Goal: Information Seeking & Learning: Stay updated

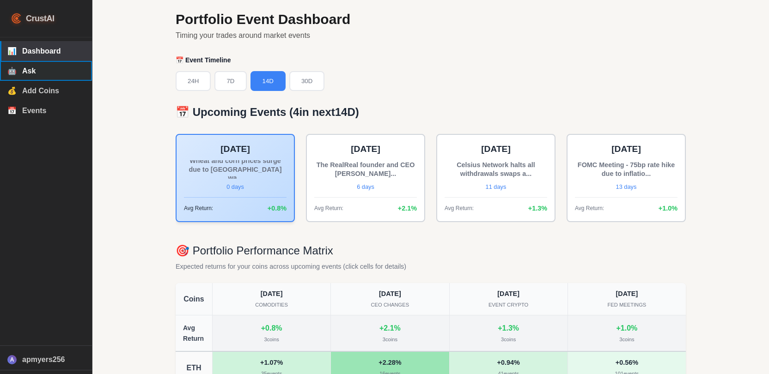
click at [44, 68] on span "Ask" at bounding box center [53, 71] width 62 height 8
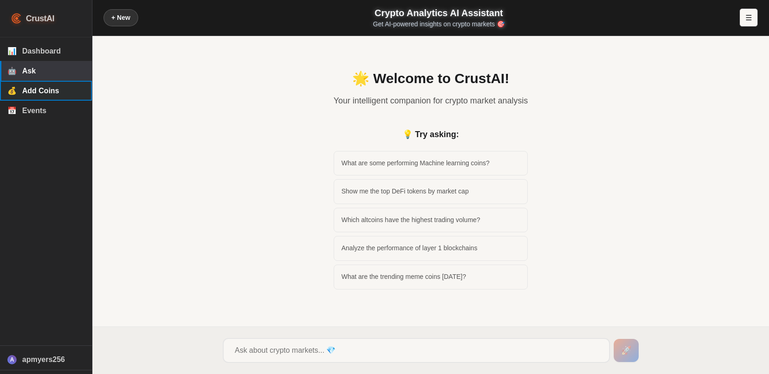
click at [31, 98] on button "💰 Add Coins" at bounding box center [46, 91] width 92 height 20
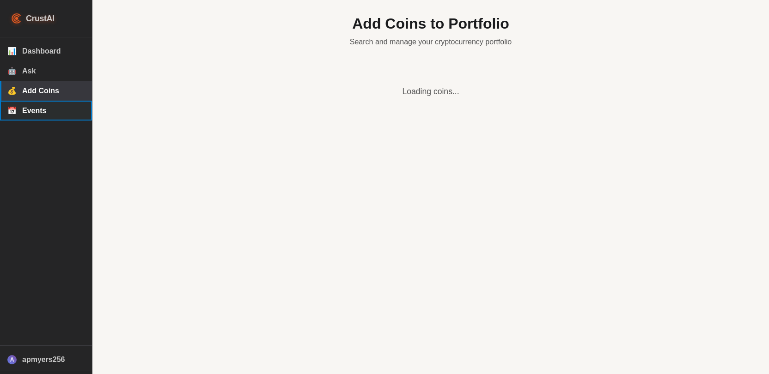
click at [41, 113] on span "Events" at bounding box center [53, 111] width 62 height 8
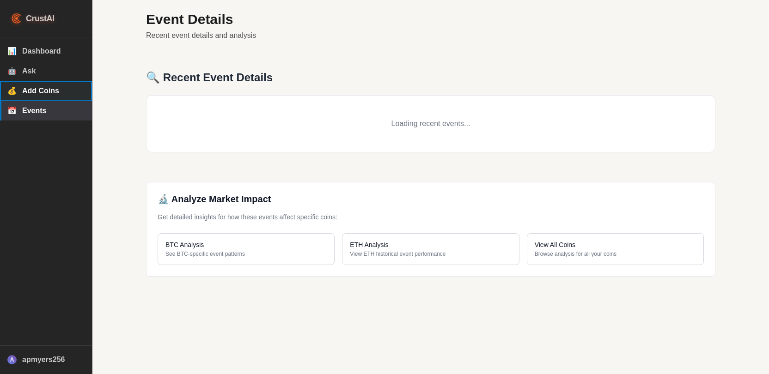
click at [44, 95] on span "Add Coins" at bounding box center [53, 91] width 62 height 8
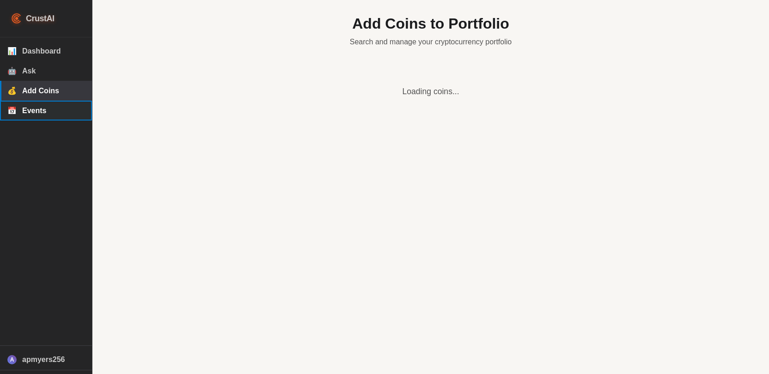
click at [43, 107] on button "📅 Events" at bounding box center [46, 111] width 92 height 20
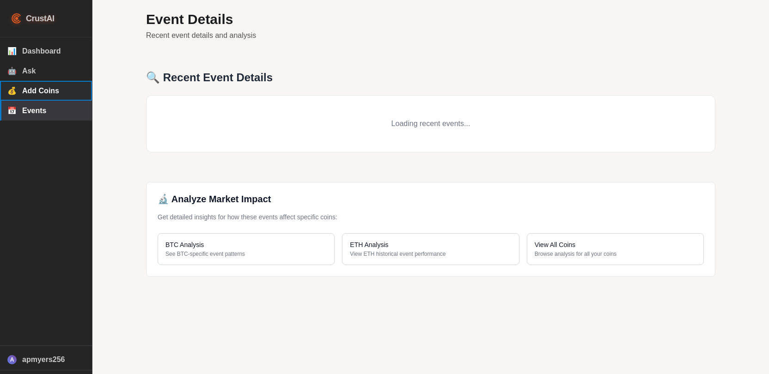
click at [41, 85] on button "💰 Add Coins" at bounding box center [46, 91] width 92 height 20
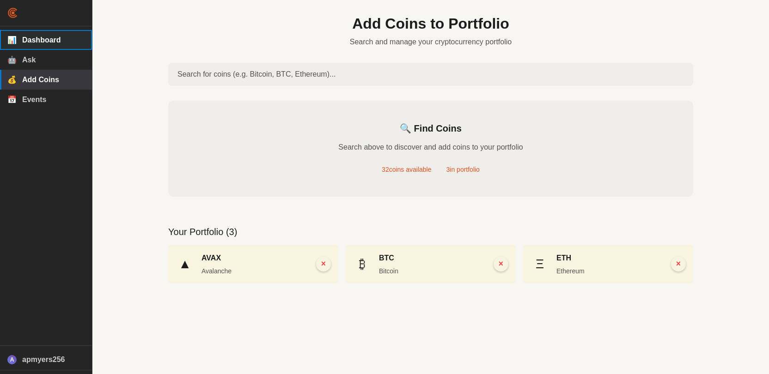
click at [27, 39] on span "Dashboard" at bounding box center [53, 40] width 62 height 8
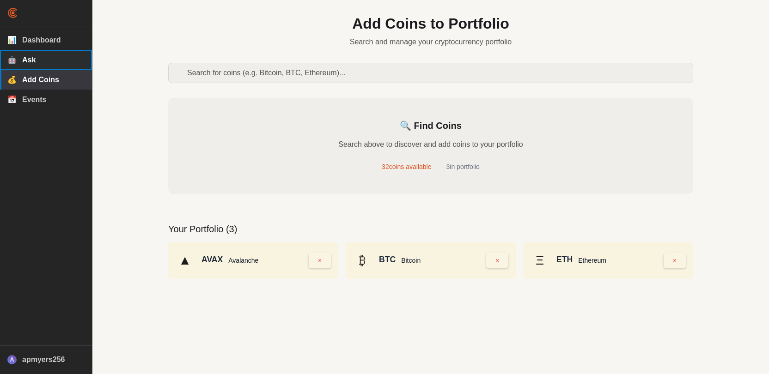
click at [43, 56] on button "🤖 Ask" at bounding box center [46, 60] width 92 height 20
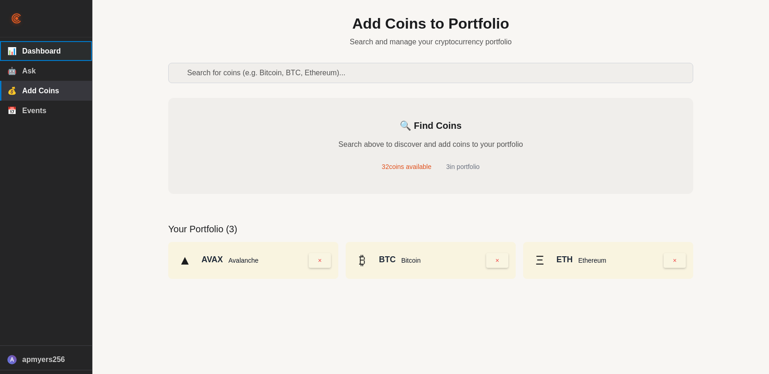
click at [47, 47] on span "Dashboard" at bounding box center [53, 51] width 62 height 8
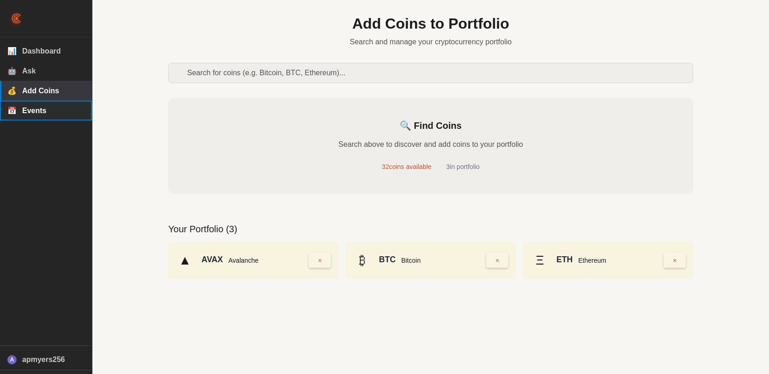
click at [41, 107] on span "Events" at bounding box center [53, 111] width 62 height 8
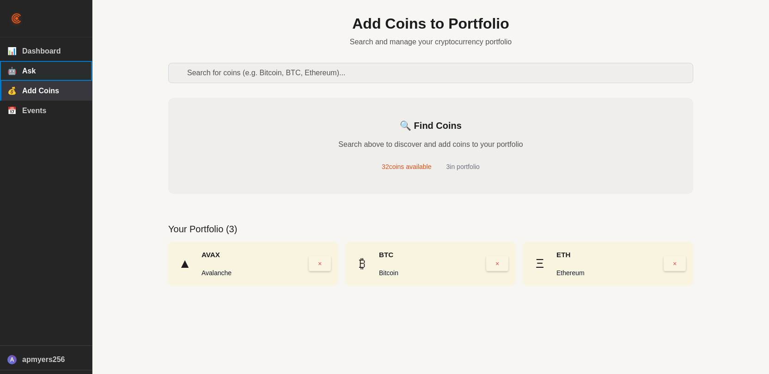
click at [40, 67] on span "Ask" at bounding box center [53, 71] width 62 height 8
click at [44, 45] on button "📊 Dashboard" at bounding box center [46, 51] width 92 height 20
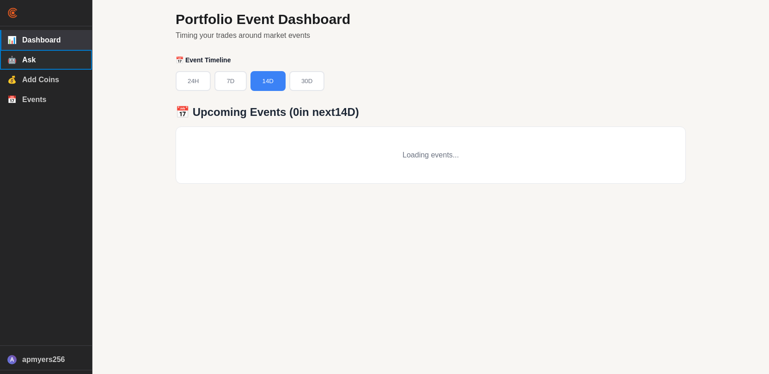
click at [34, 58] on span "Ask" at bounding box center [53, 60] width 62 height 8
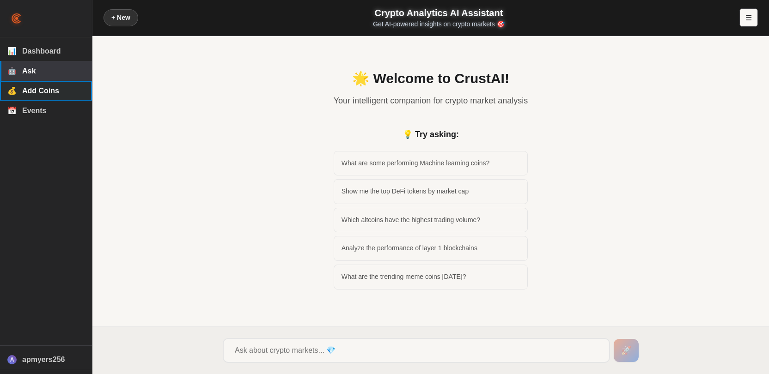
click at [49, 93] on span "Add Coins" at bounding box center [53, 91] width 62 height 8
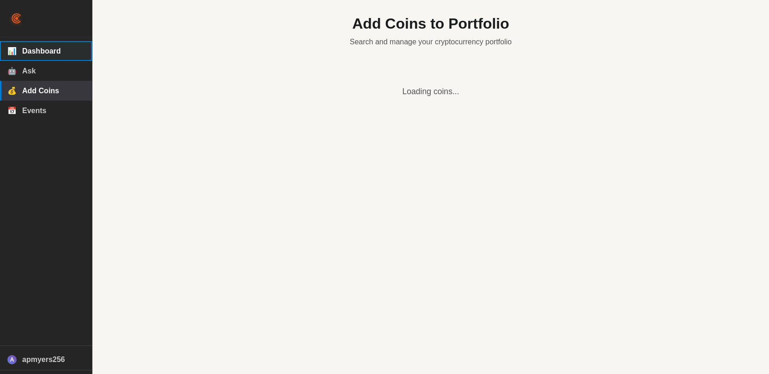
click at [35, 52] on span "Dashboard" at bounding box center [53, 51] width 62 height 8
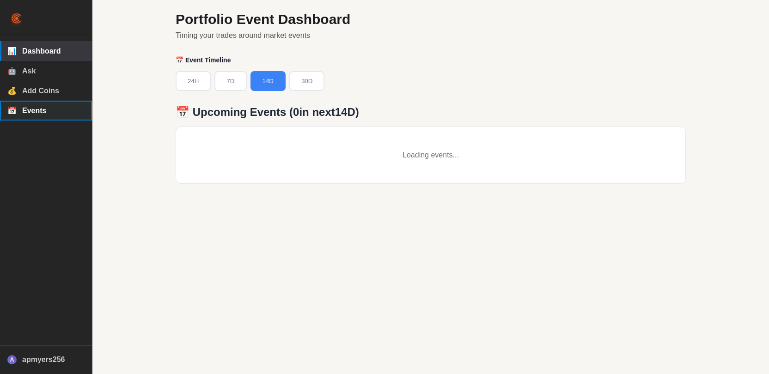
click at [43, 113] on span "Events" at bounding box center [53, 111] width 62 height 8
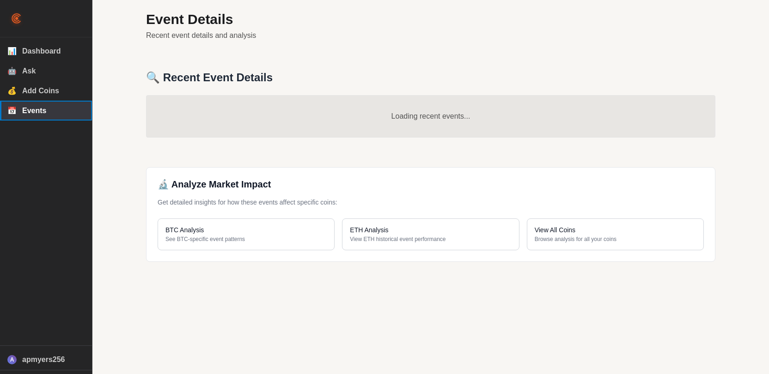
select select "comodities"
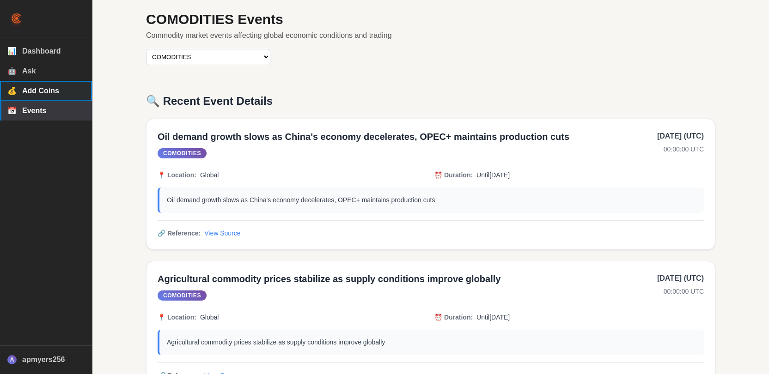
click at [52, 94] on span "Add Coins" at bounding box center [53, 91] width 62 height 8
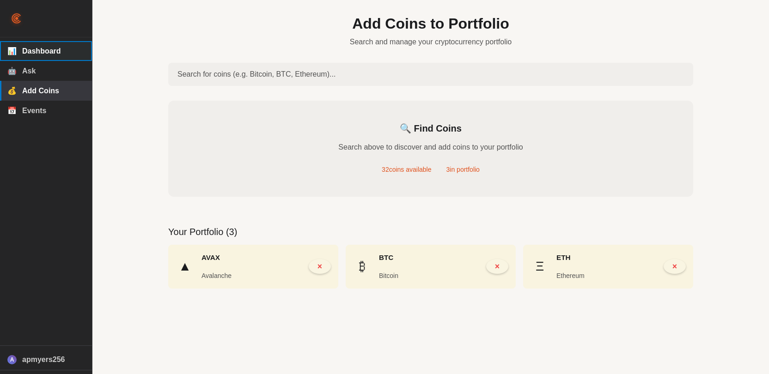
click at [46, 56] on button "📊 Dashboard" at bounding box center [46, 51] width 92 height 20
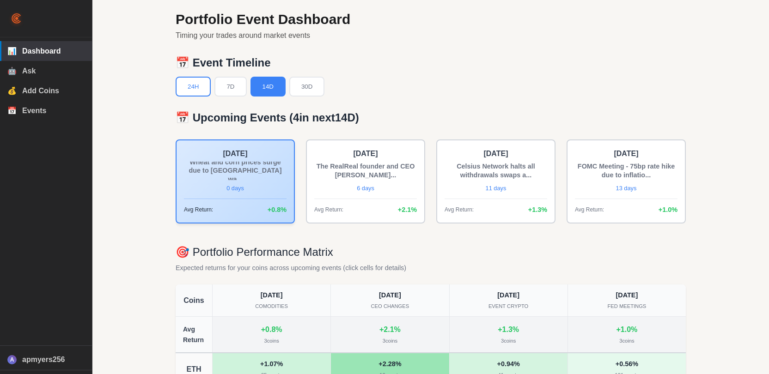
click at [199, 86] on button "24H" at bounding box center [193, 87] width 35 height 20
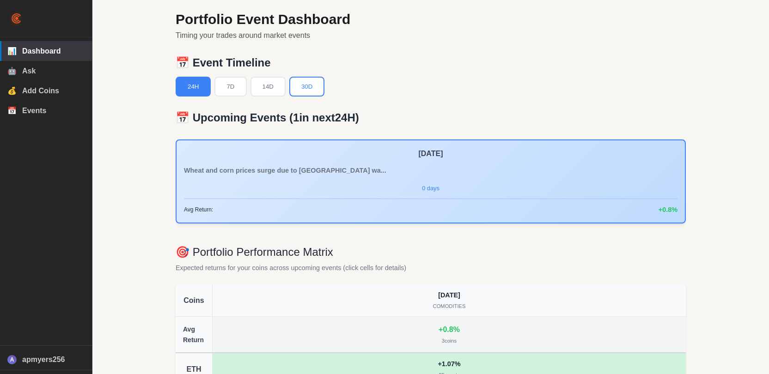
click at [310, 87] on button "30D" at bounding box center [306, 87] width 35 height 20
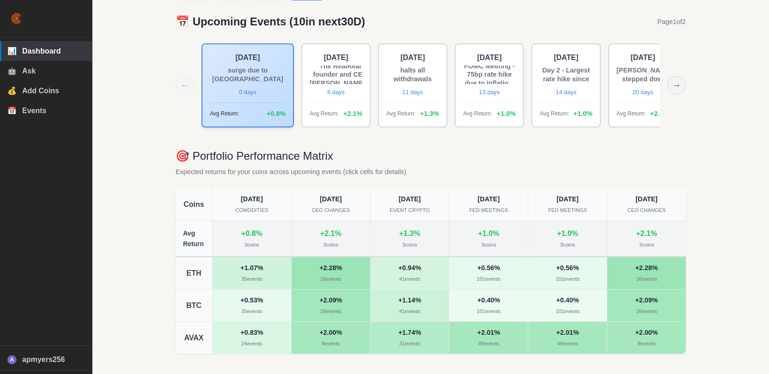
scroll to position [41, 0]
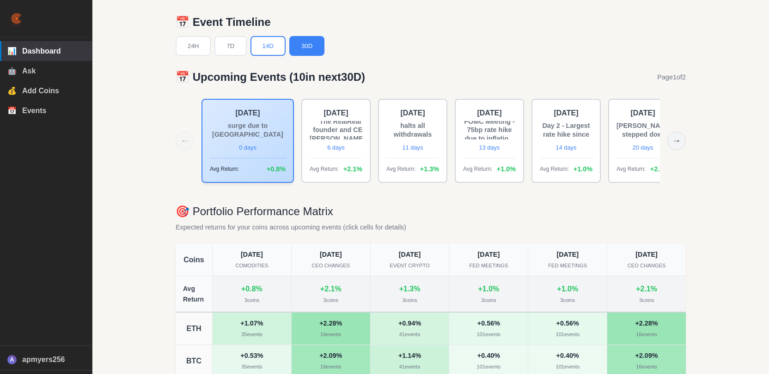
click at [269, 40] on button "14D" at bounding box center [268, 46] width 35 height 20
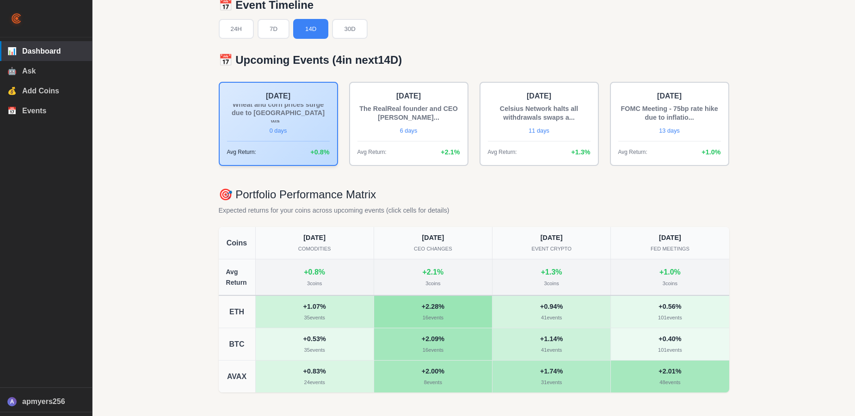
scroll to position [49, 0]
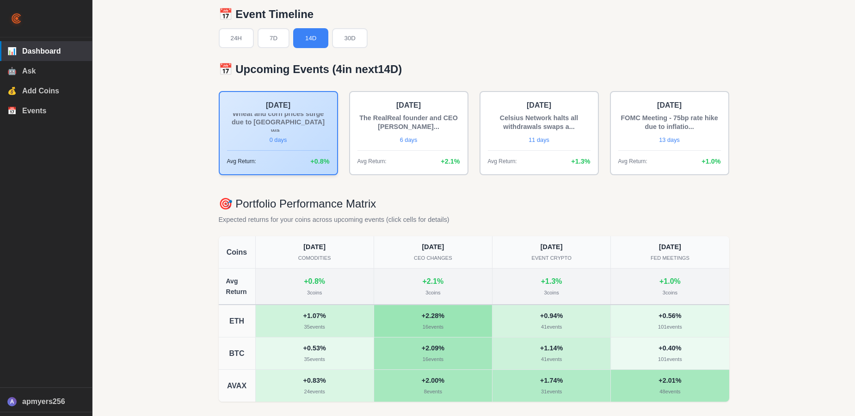
click at [430, 285] on div "+ 2.1 %" at bounding box center [432, 281] width 21 height 12
click at [434, 315] on div "+ 2.28 %" at bounding box center [433, 315] width 112 height 11
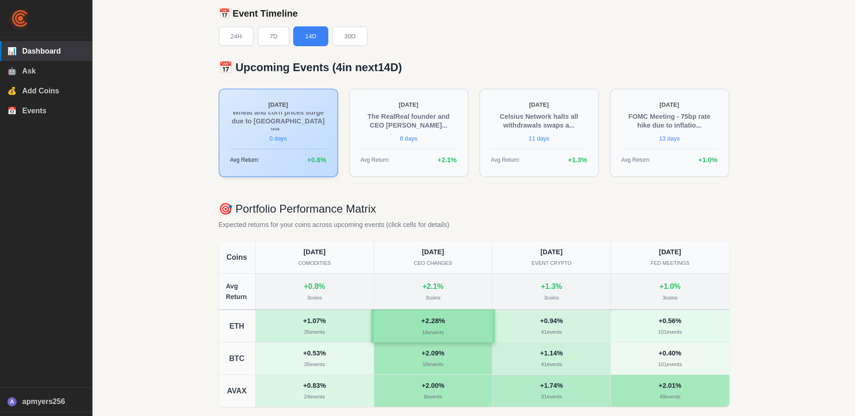
click at [433, 328] on div "16 events" at bounding box center [433, 332] width 112 height 9
click at [425, 317] on div "+ 2.28 %" at bounding box center [433, 320] width 112 height 11
click at [428, 342] on div "+ 2.09 % 16 events" at bounding box center [433, 358] width 124 height 33
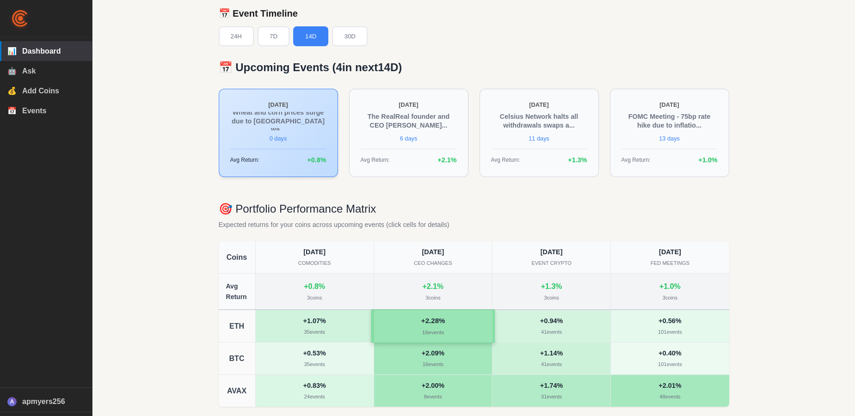
click at [424, 316] on div "+ 2.28 %" at bounding box center [433, 320] width 112 height 11
click at [548, 374] on div "31 events" at bounding box center [551, 397] width 112 height 9
click at [423, 317] on div "+ 2.28 % 16 events" at bounding box center [433, 325] width 124 height 33
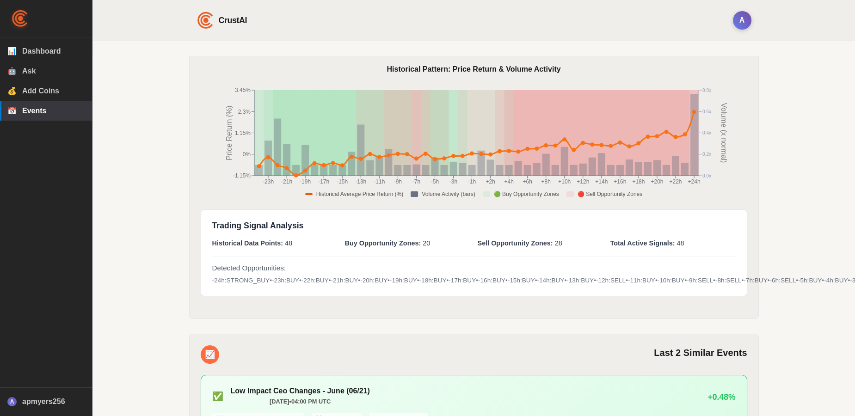
scroll to position [39, 0]
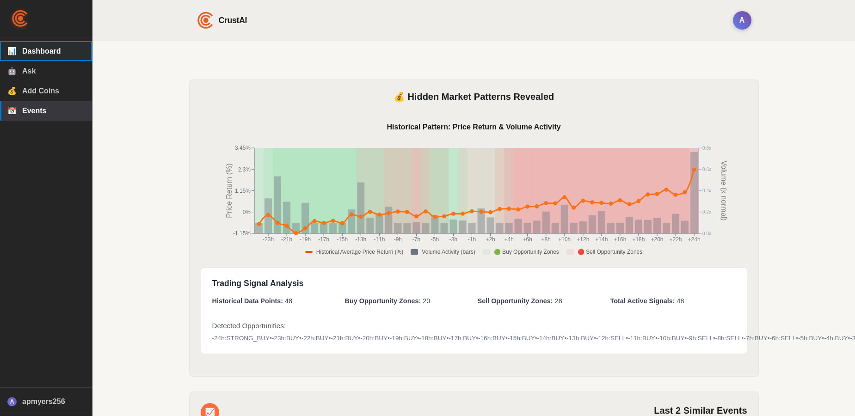
click at [37, 55] on button "📊 Dashboard" at bounding box center [46, 51] width 92 height 20
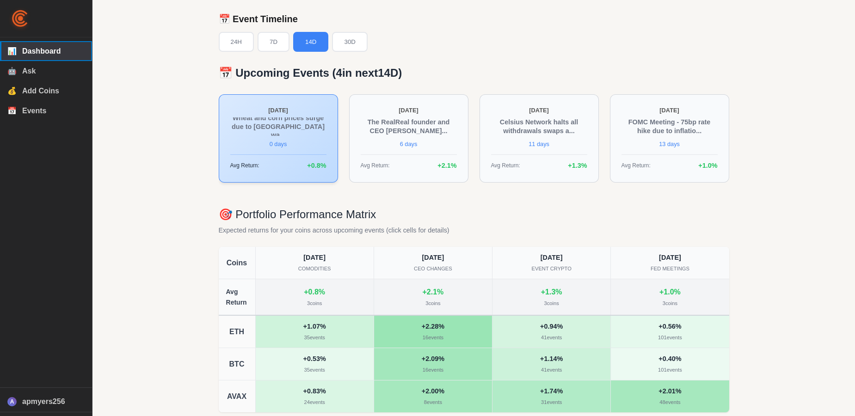
scroll to position [72, 0]
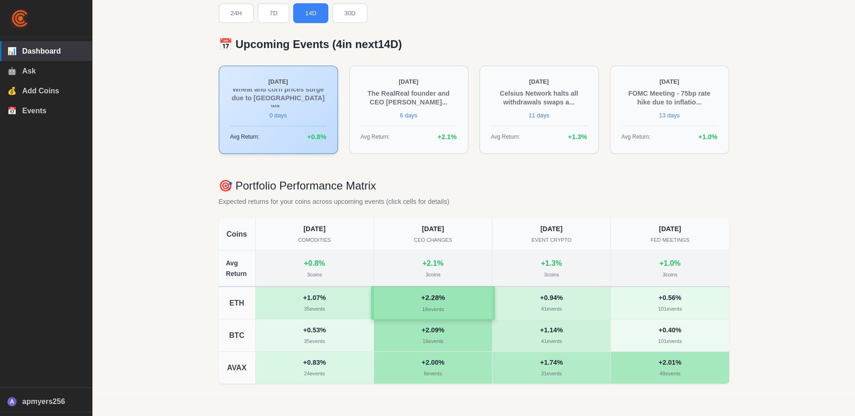
click at [402, 304] on div "+ 2.28 % 16 events" at bounding box center [433, 302] width 124 height 33
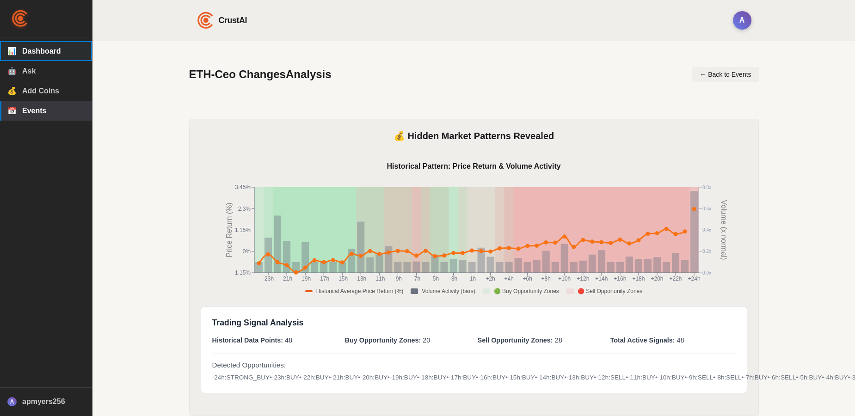
click at [41, 54] on span "Dashboard" at bounding box center [53, 51] width 62 height 8
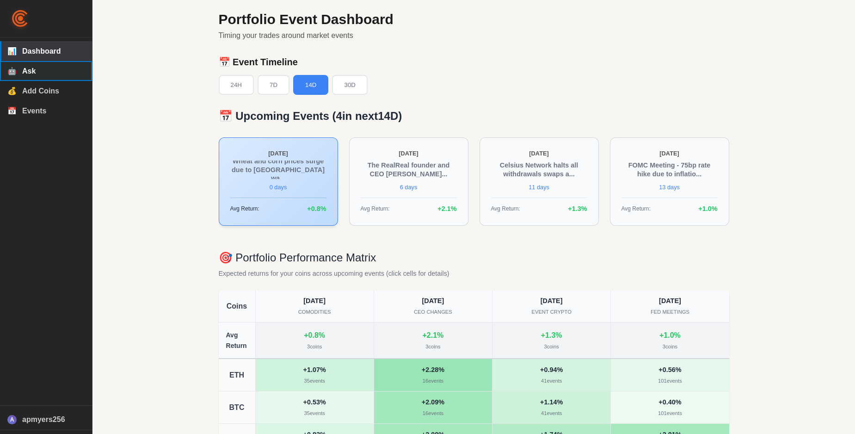
click at [31, 74] on span "Ask" at bounding box center [53, 71] width 62 height 8
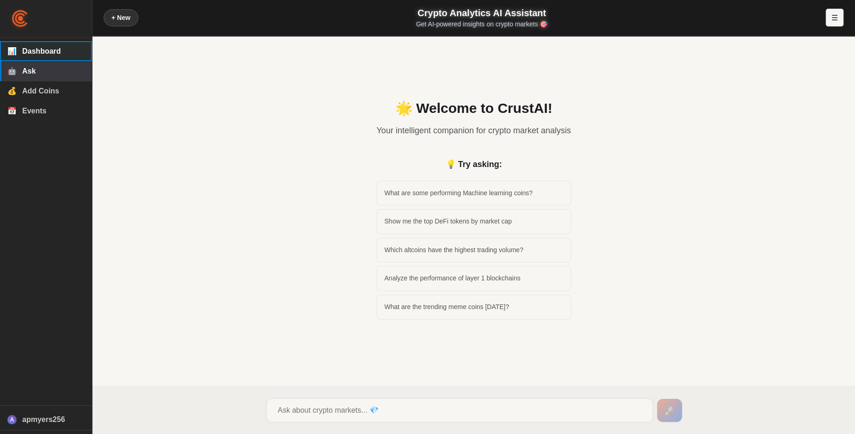
click at [37, 55] on span "Dashboard" at bounding box center [53, 51] width 62 height 8
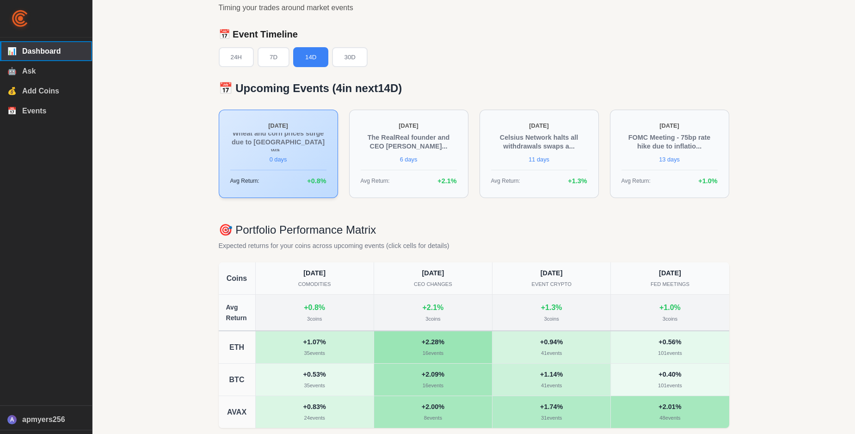
scroll to position [54, 0]
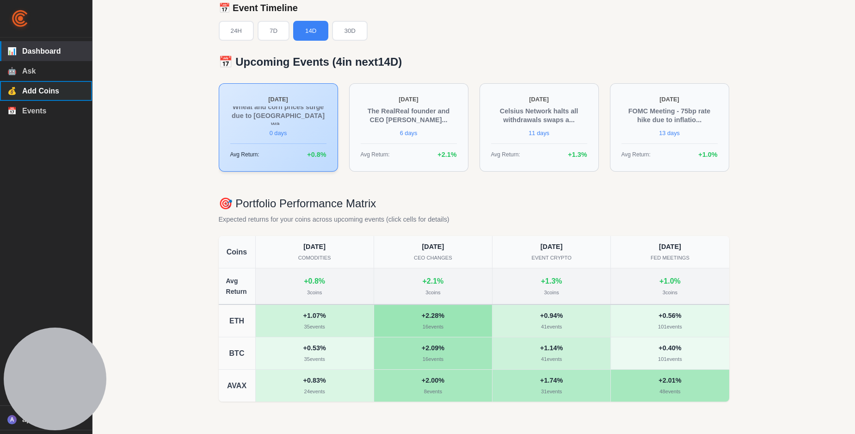
click at [53, 95] on span "Add Coins" at bounding box center [53, 91] width 62 height 8
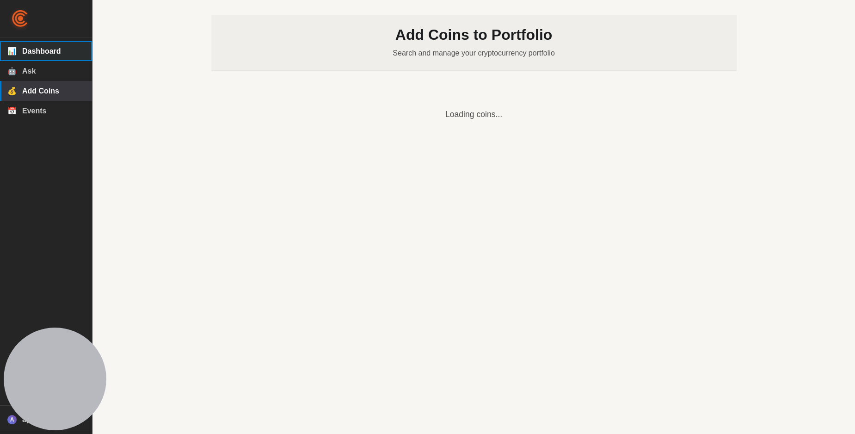
click at [53, 54] on span "Dashboard" at bounding box center [53, 51] width 62 height 8
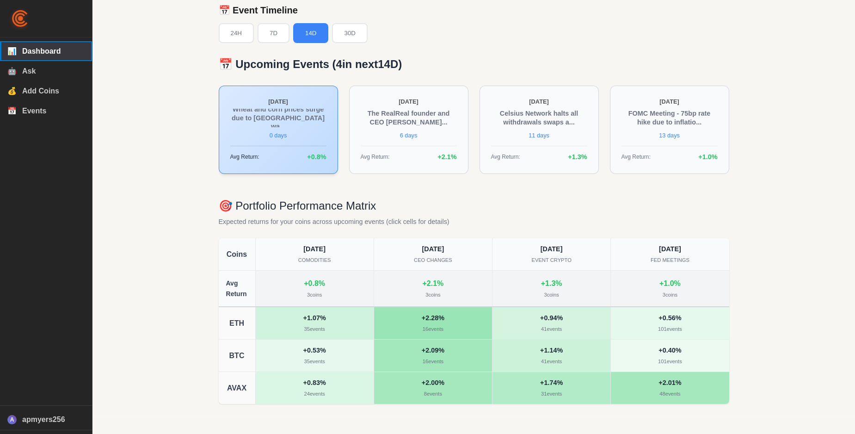
scroll to position [54, 0]
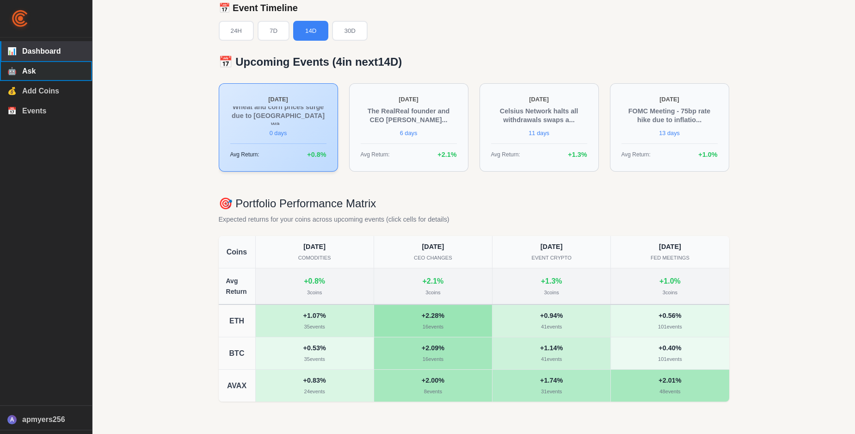
click at [36, 74] on span "Ask" at bounding box center [53, 71] width 62 height 8
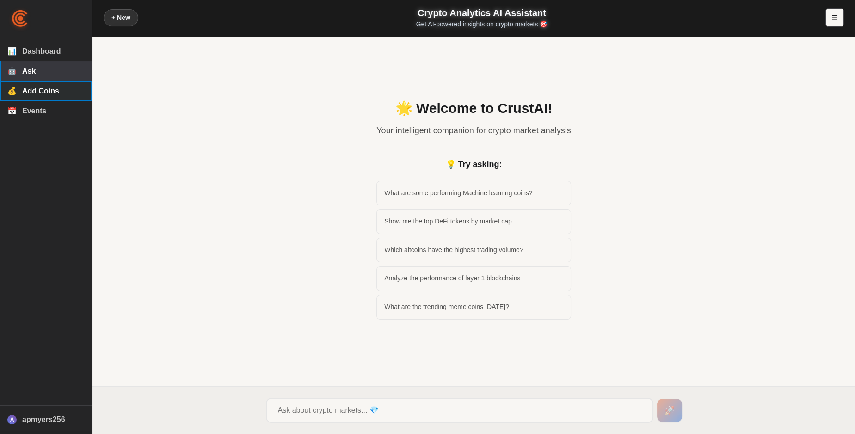
click at [46, 95] on span "Add Coins" at bounding box center [53, 91] width 62 height 8
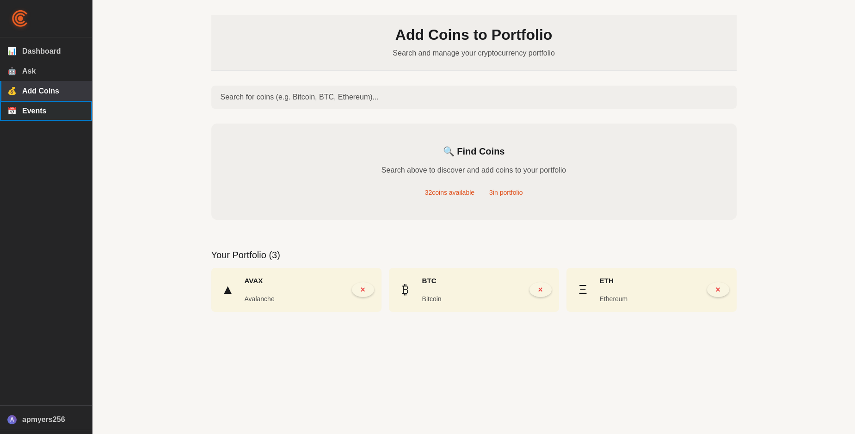
click at [47, 113] on span "Events" at bounding box center [53, 111] width 62 height 8
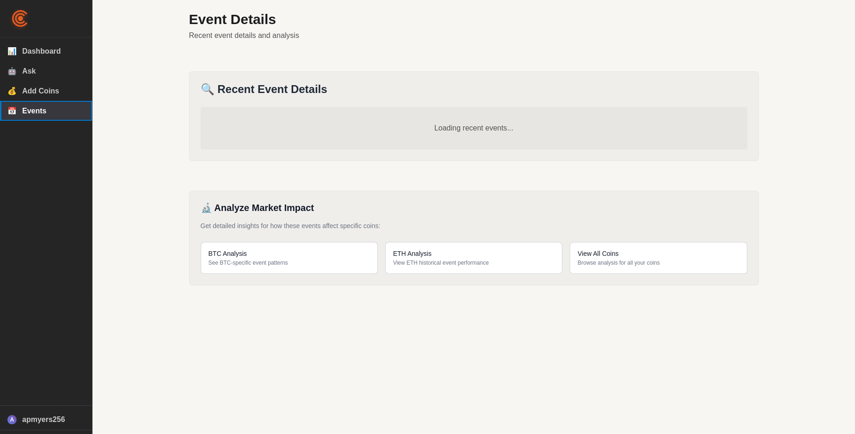
select select "comodities"
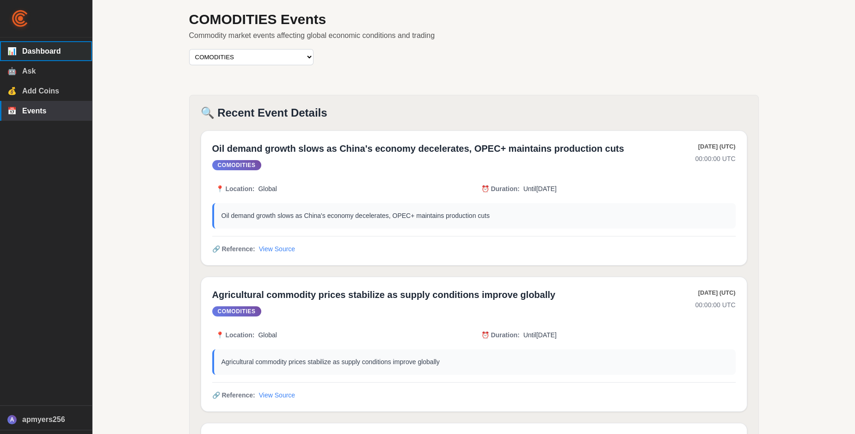
click at [44, 55] on span "Dashboard" at bounding box center [53, 51] width 62 height 8
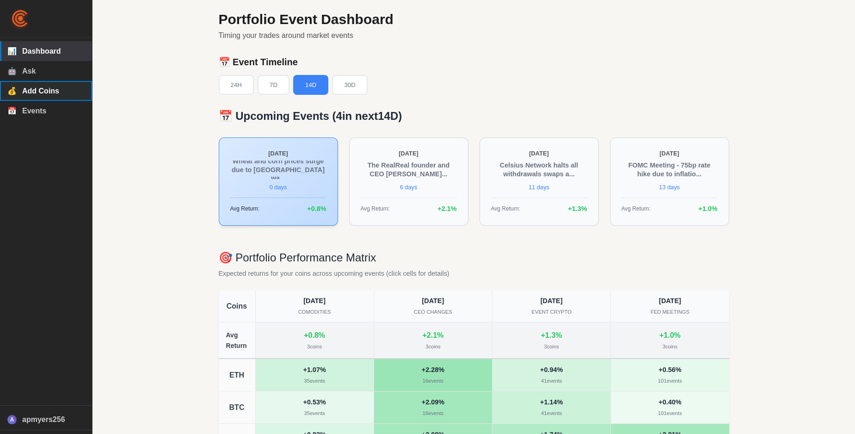
click at [31, 88] on span "Add Coins" at bounding box center [53, 91] width 62 height 8
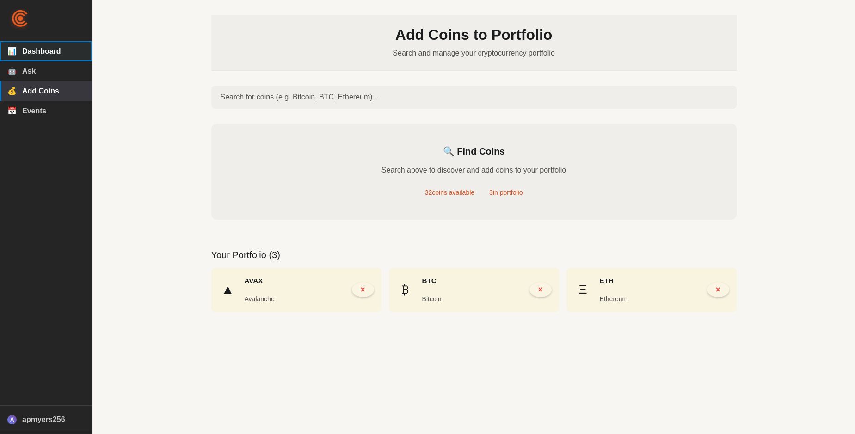
click at [39, 53] on span "Dashboard" at bounding box center [53, 51] width 62 height 8
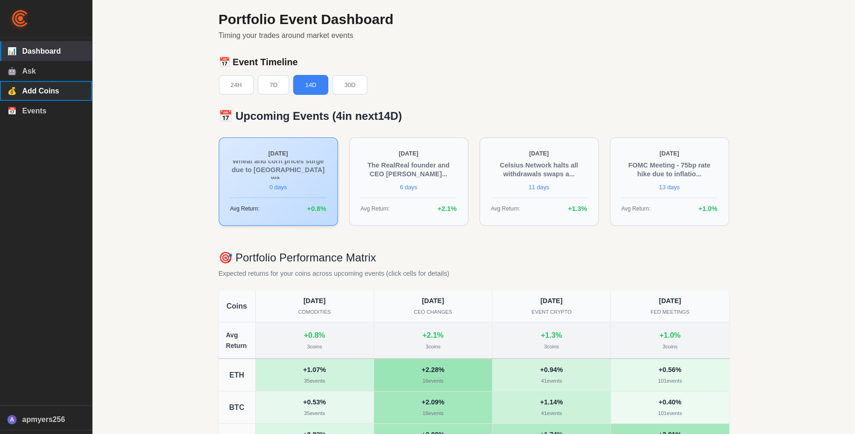
click at [57, 94] on span "Add Coins" at bounding box center [53, 91] width 62 height 8
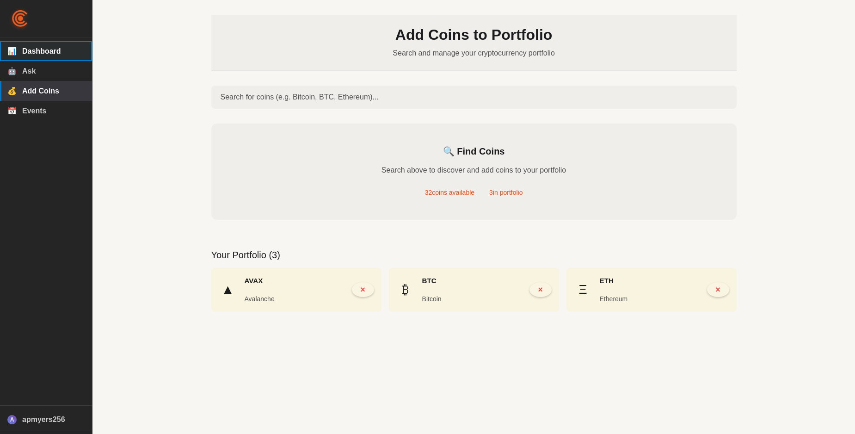
click at [40, 48] on span "Dashboard" at bounding box center [53, 51] width 62 height 8
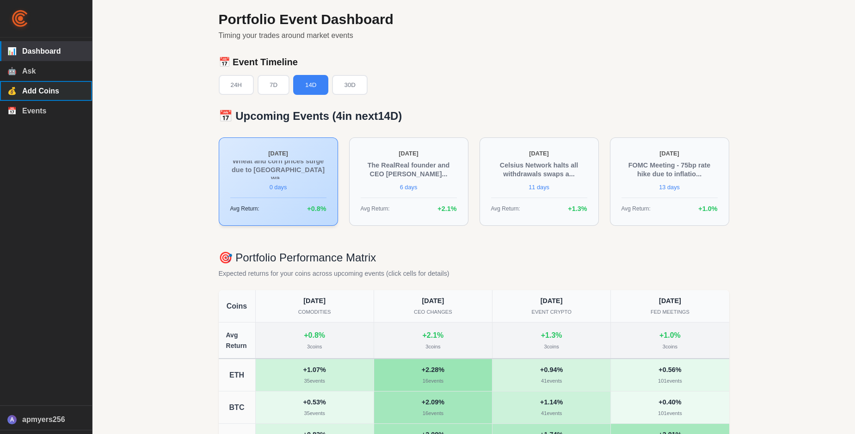
click at [42, 95] on span "Add Coins" at bounding box center [53, 91] width 62 height 8
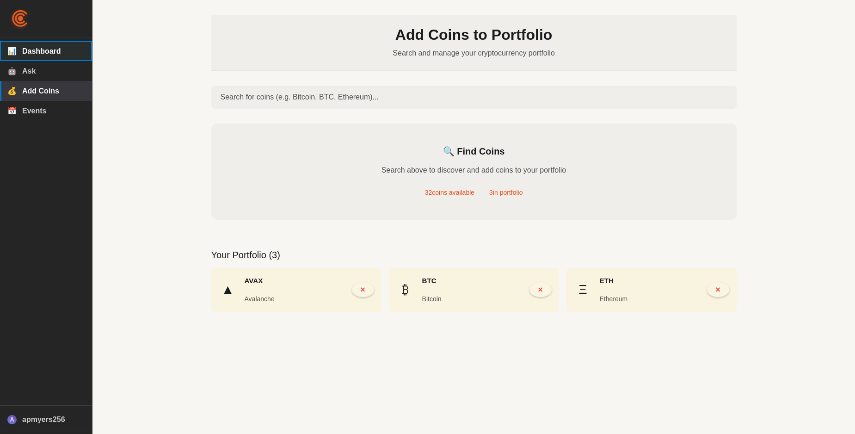
click at [47, 52] on span "Dashboard" at bounding box center [53, 51] width 62 height 8
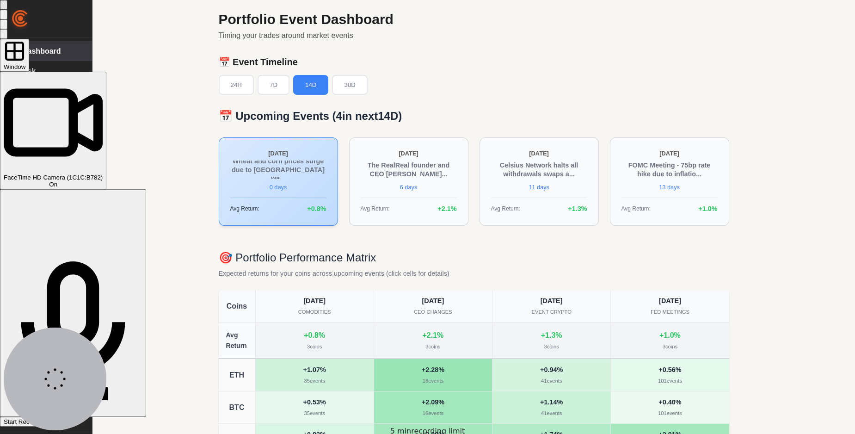
click at [25, 63] on span "Window" at bounding box center [15, 66] width 22 height 7
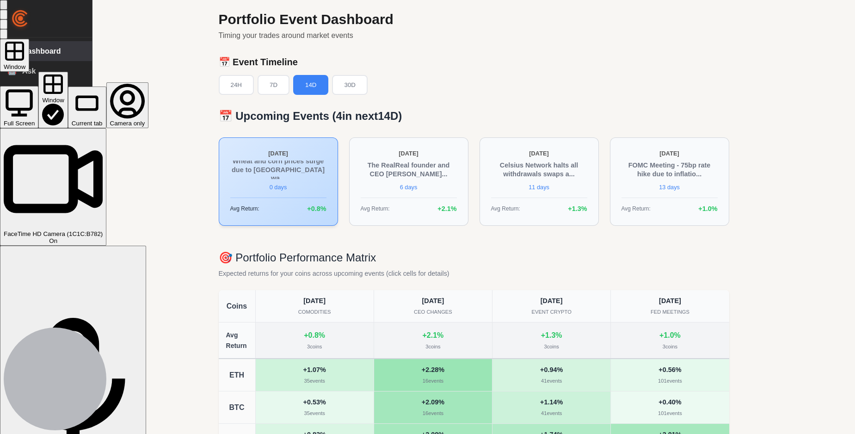
click at [103, 120] on div "Current tab" at bounding box center [87, 123] width 31 height 7
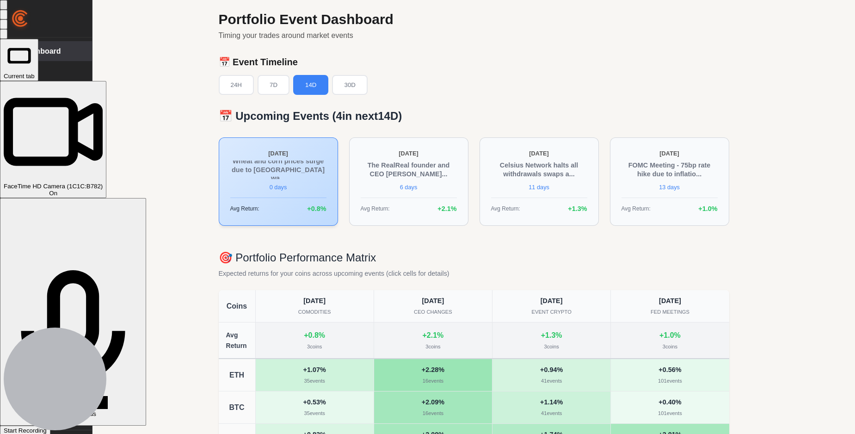
click at [47, 374] on span "Start Recording" at bounding box center [25, 430] width 43 height 7
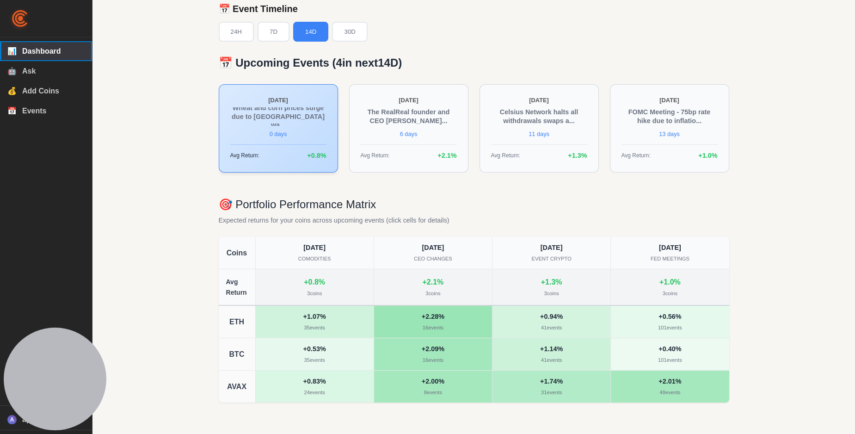
scroll to position [54, 0]
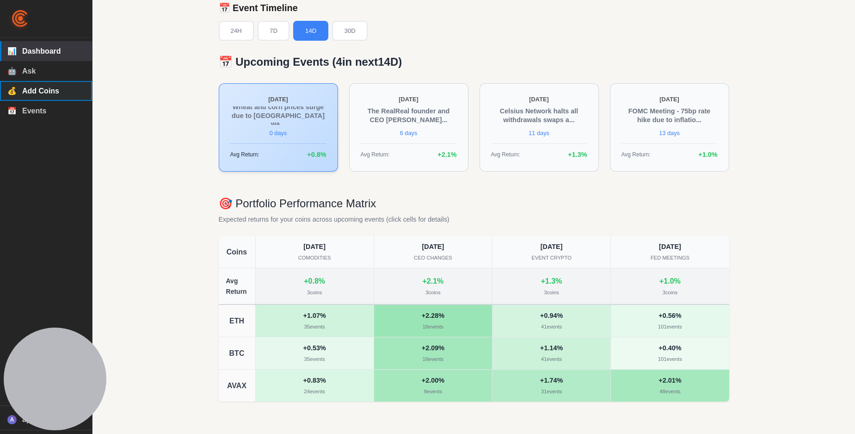
click at [48, 90] on span "Add Coins" at bounding box center [53, 91] width 62 height 8
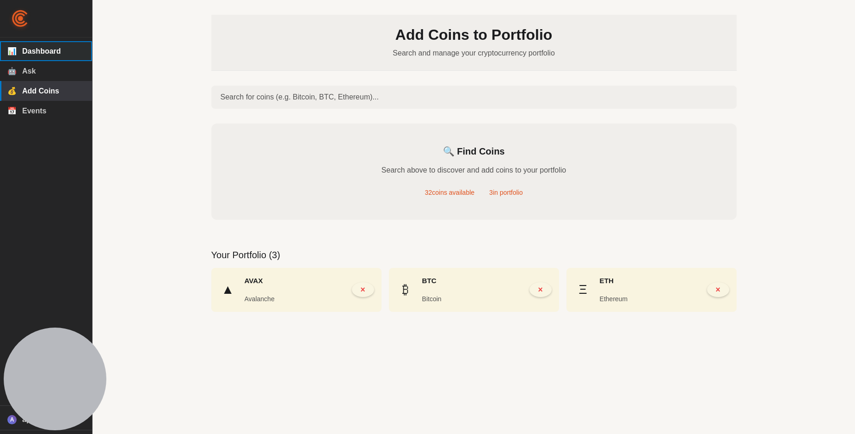
click at [46, 53] on span "Dashboard" at bounding box center [53, 51] width 62 height 8
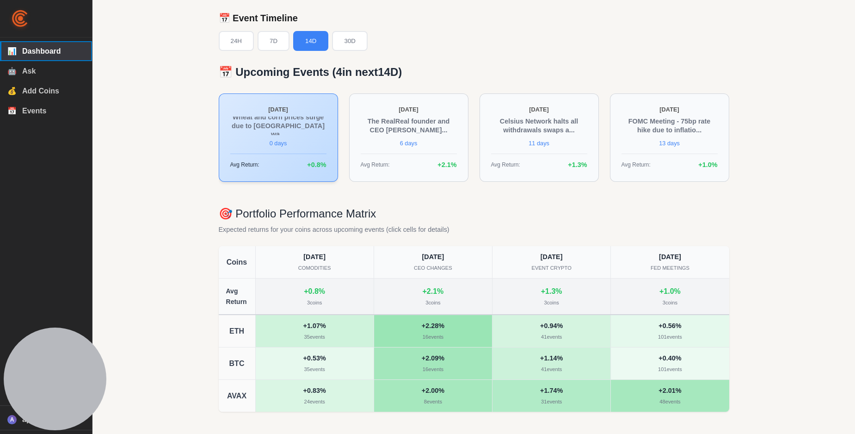
scroll to position [54, 0]
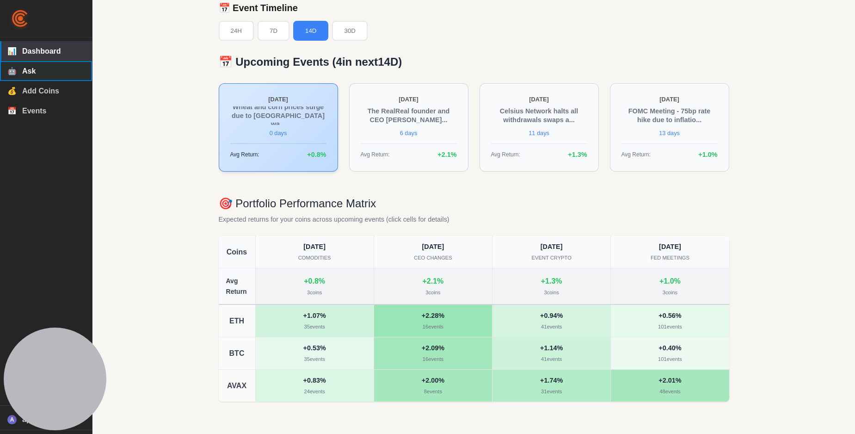
click at [32, 72] on span "Ask" at bounding box center [53, 71] width 62 height 8
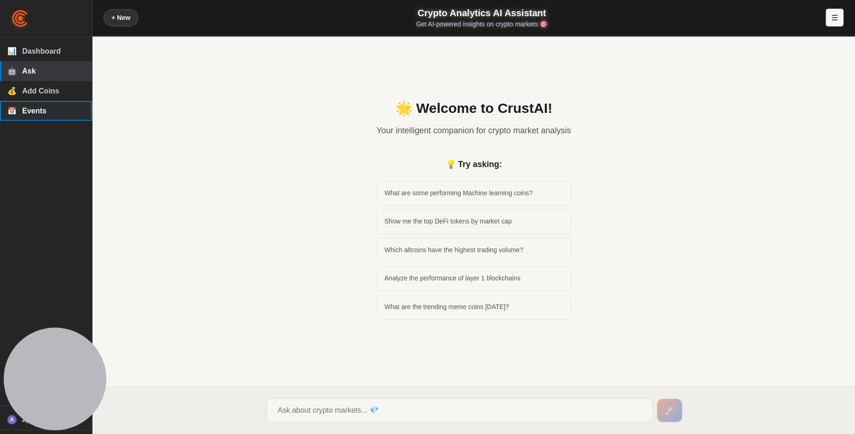
click at [39, 115] on span "Events" at bounding box center [53, 111] width 62 height 8
select select "comodities"
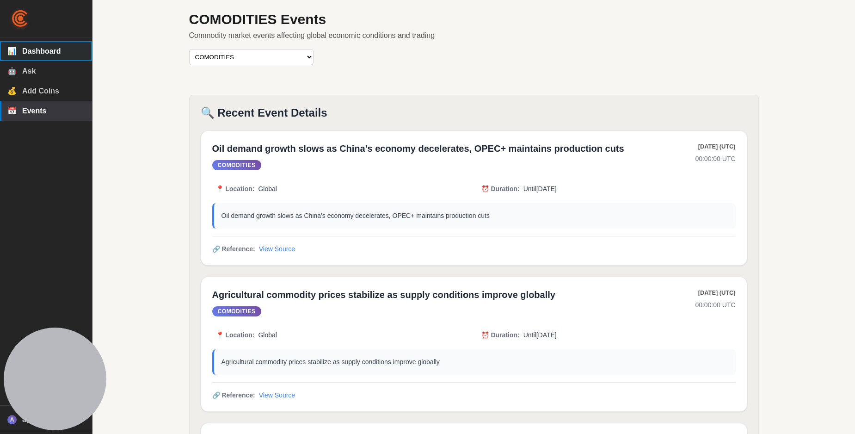
click at [55, 54] on span "Dashboard" at bounding box center [53, 51] width 62 height 8
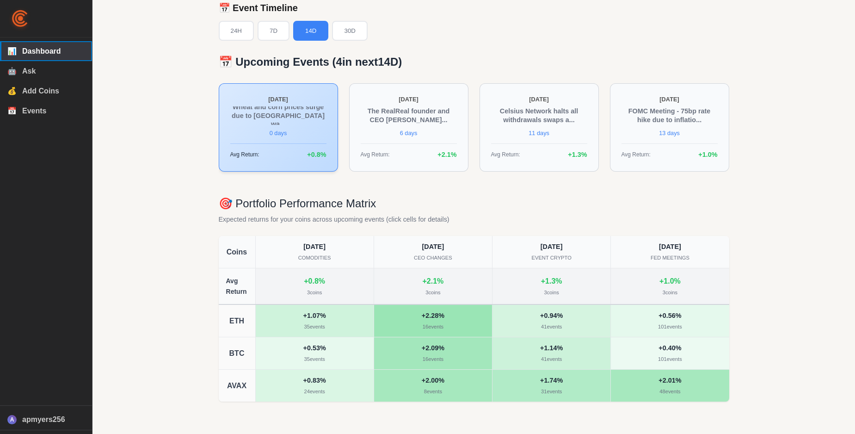
scroll to position [52, 0]
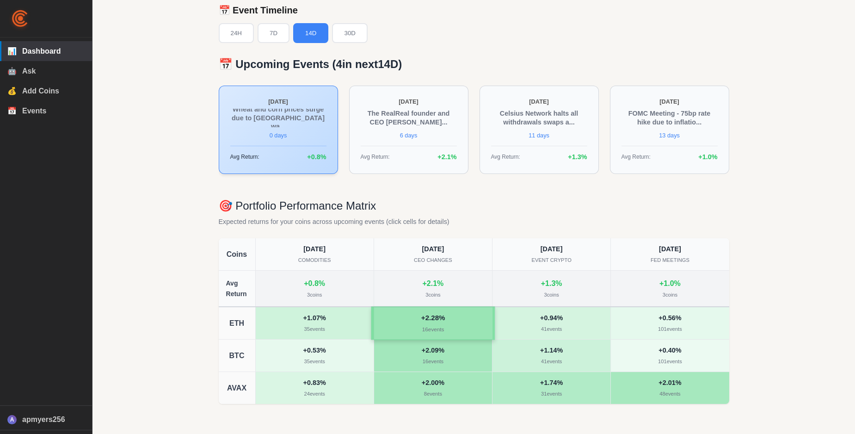
click at [448, 330] on div "16 events" at bounding box center [433, 329] width 112 height 9
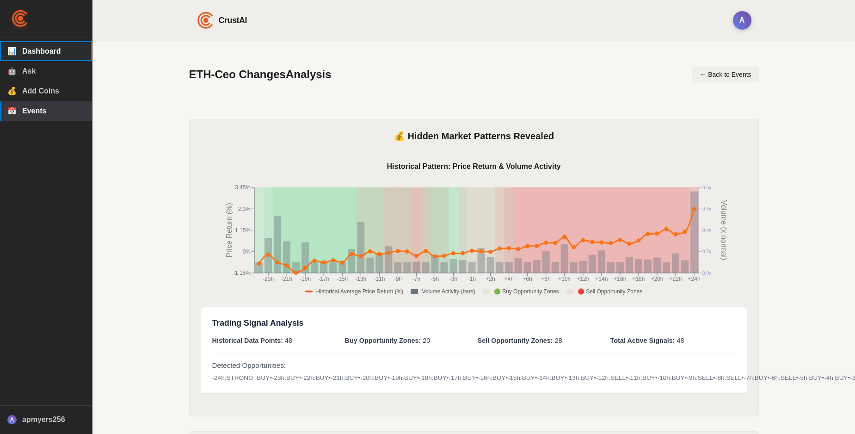
click at [47, 46] on button "📊 Dashboard" at bounding box center [46, 51] width 92 height 20
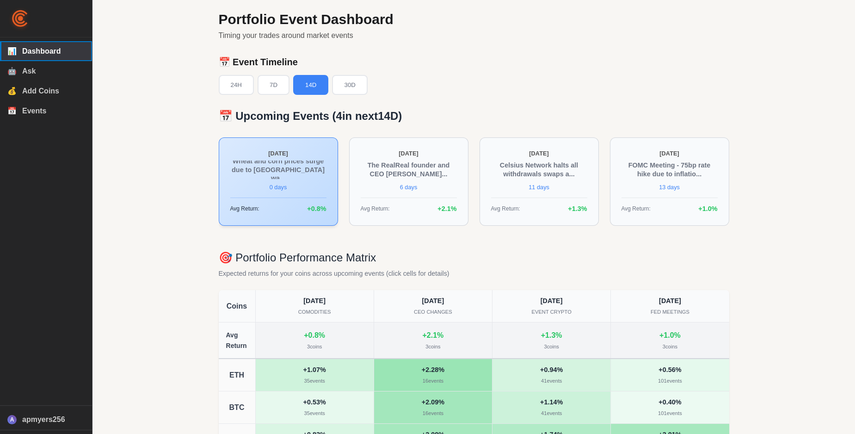
scroll to position [54, 0]
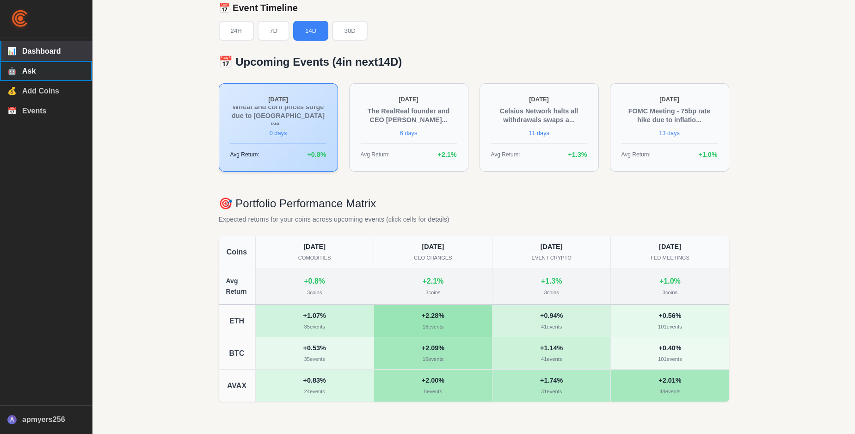
click at [37, 70] on span "Ask" at bounding box center [53, 71] width 62 height 8
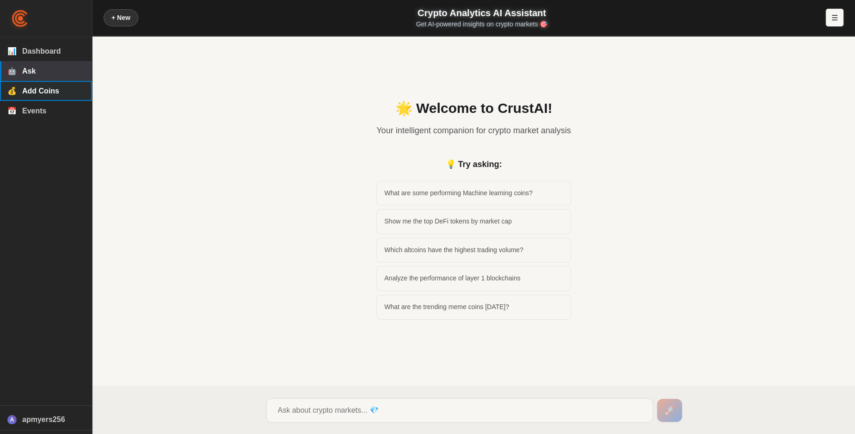
click at [51, 93] on span "Add Coins" at bounding box center [53, 91] width 62 height 8
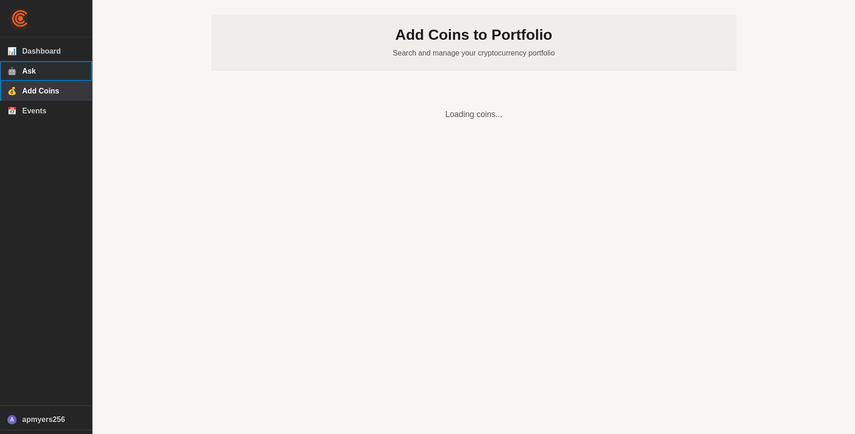
click at [39, 71] on span "Ask" at bounding box center [53, 71] width 62 height 8
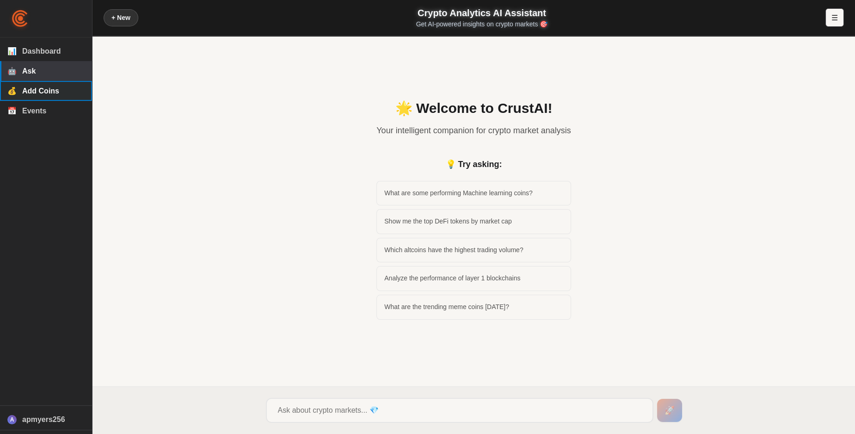
click at [43, 88] on button "💰 Add Coins" at bounding box center [46, 91] width 92 height 20
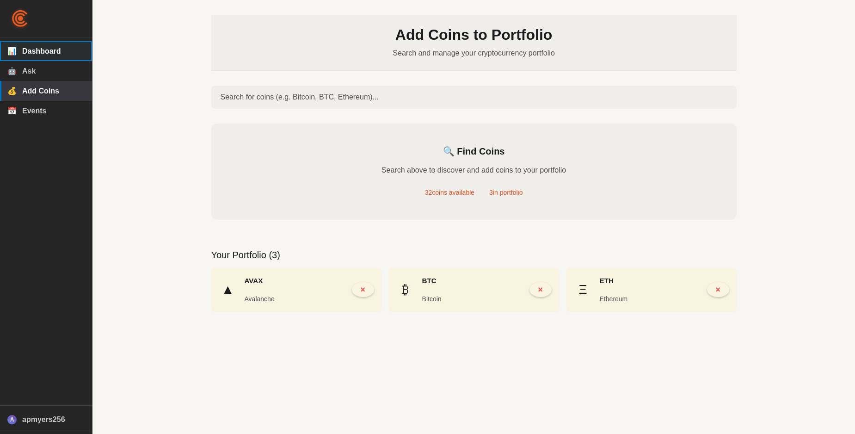
click at [41, 54] on span "Dashboard" at bounding box center [53, 51] width 62 height 8
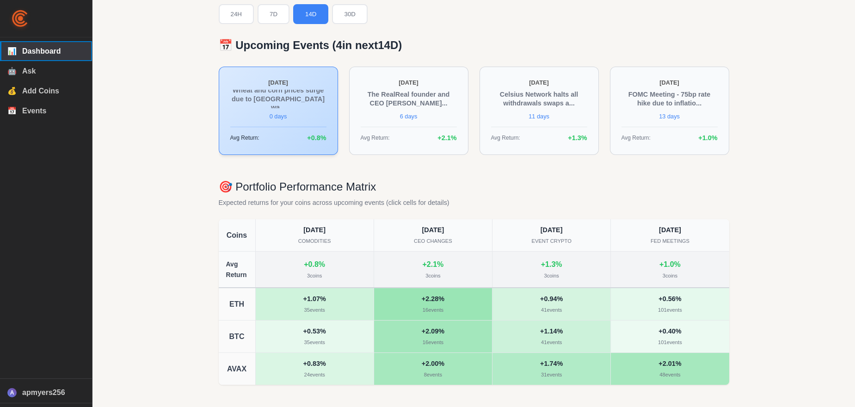
scroll to position [81, 0]
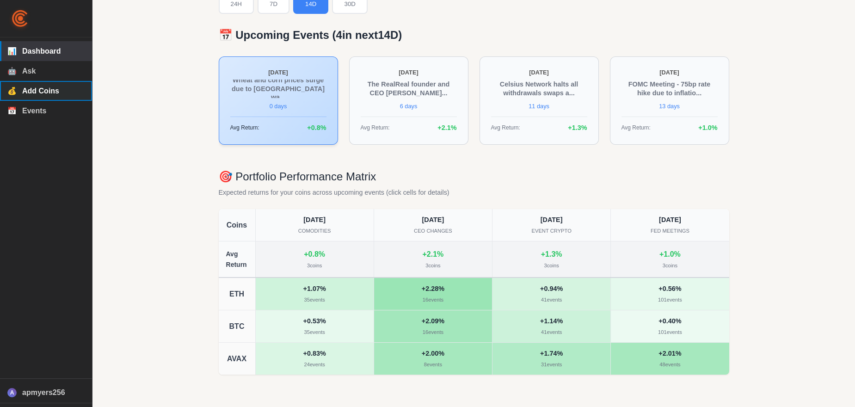
click at [49, 95] on span "Add Coins" at bounding box center [53, 91] width 62 height 8
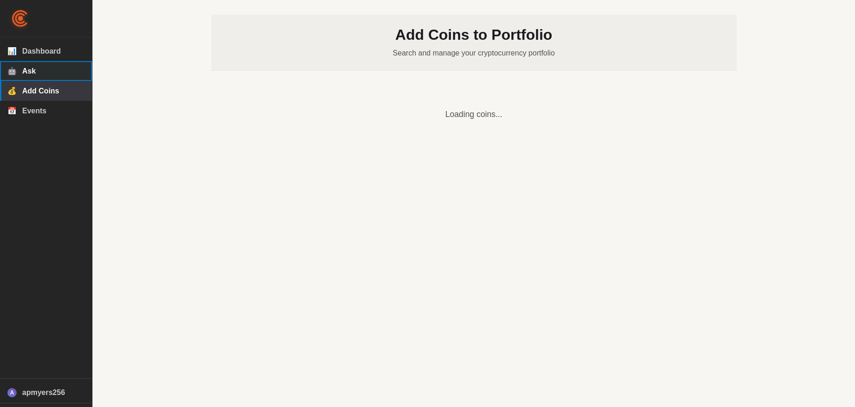
click at [47, 71] on span "Ask" at bounding box center [53, 71] width 62 height 8
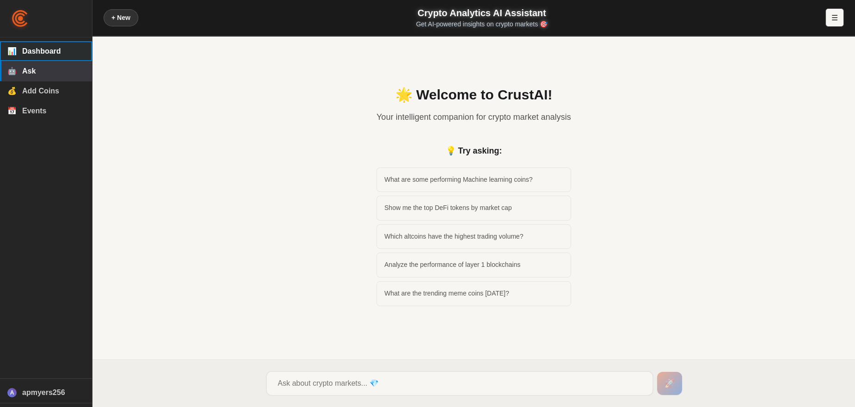
click at [47, 55] on span "Dashboard" at bounding box center [53, 51] width 62 height 8
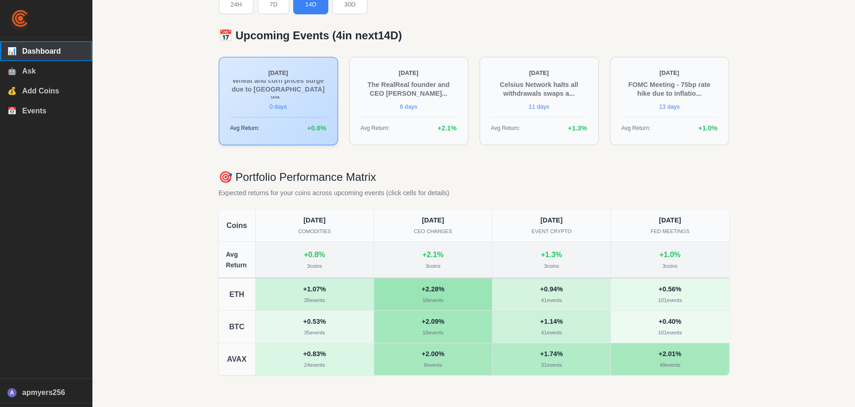
scroll to position [81, 0]
click at [435, 293] on div "+ 2.28 %" at bounding box center [433, 288] width 112 height 11
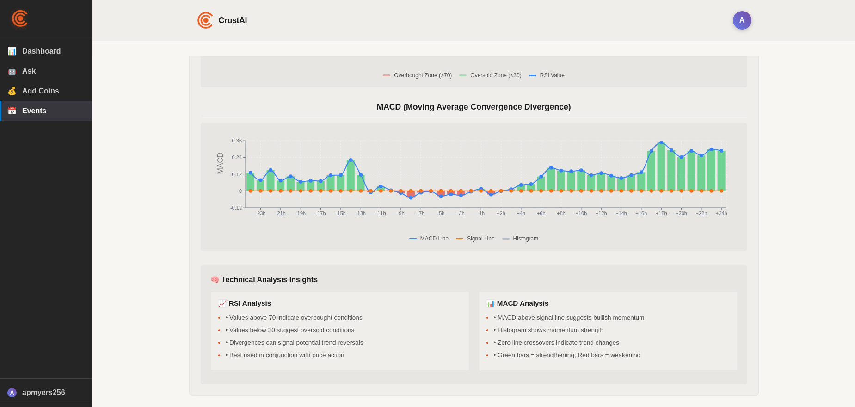
scroll to position [776, 0]
drag, startPoint x: 494, startPoint y: 319, endPoint x: 573, endPoint y: 325, distance: 78.8
click at [642, 320] on li "• MACD above signal line suggests bullish momentum" at bounding box center [612, 317] width 236 height 9
drag, startPoint x: 495, startPoint y: 330, endPoint x: 594, endPoint y: 335, distance: 99.5
click at [594, 335] on ul "• MACD above signal line suggests bullish momentum • Histogram shows momentum s…" at bounding box center [607, 336] width 243 height 46
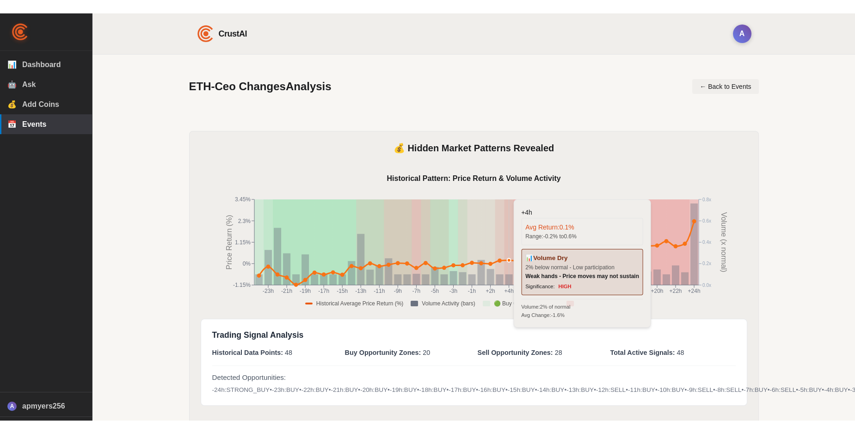
scroll to position [0, 0]
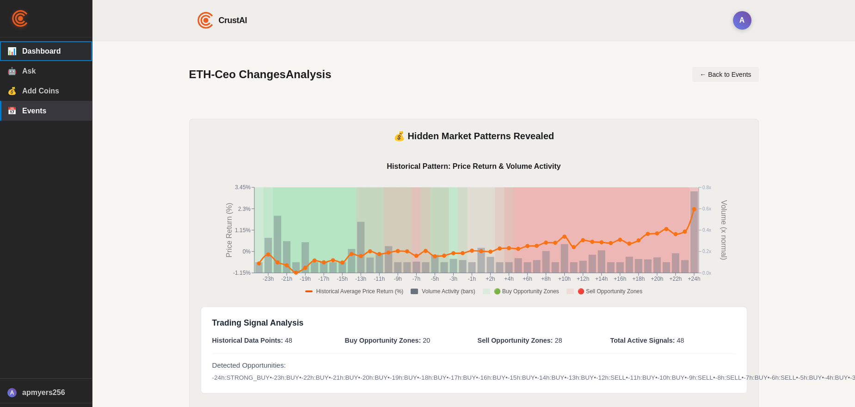
click at [44, 53] on span "Dashboard" at bounding box center [53, 51] width 62 height 8
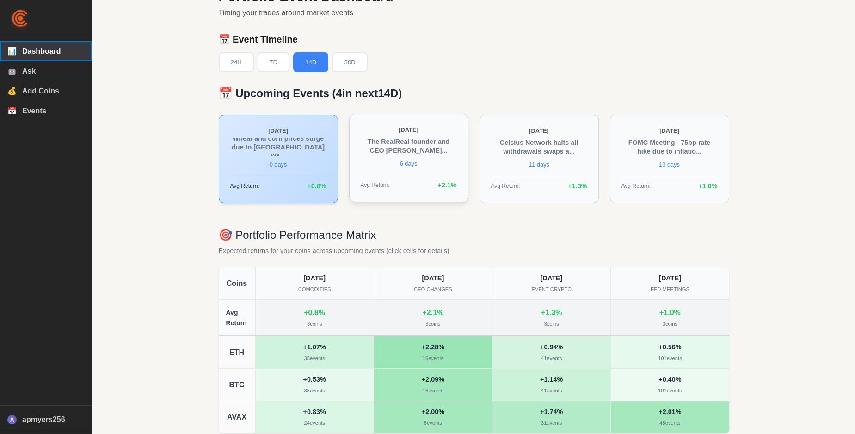
scroll to position [54, 0]
